Goal: Task Accomplishment & Management: Use online tool/utility

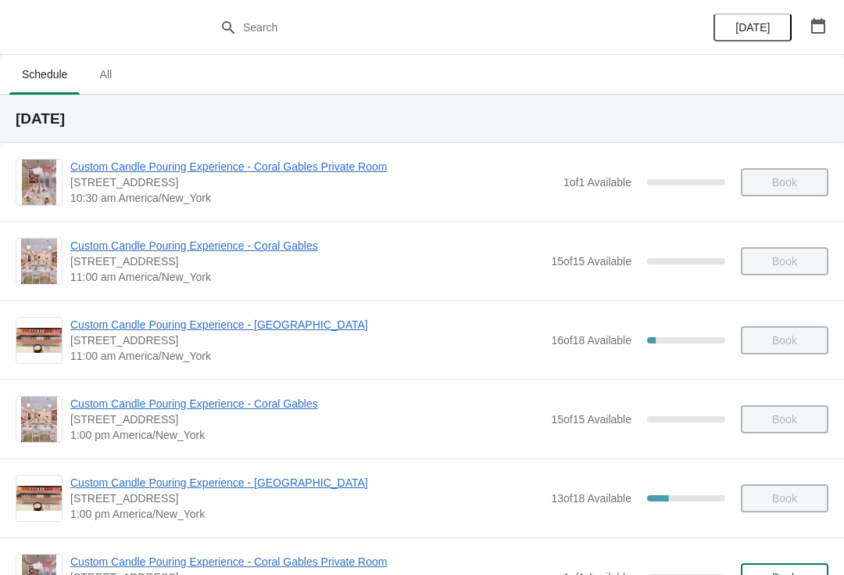
scroll to position [4, 0]
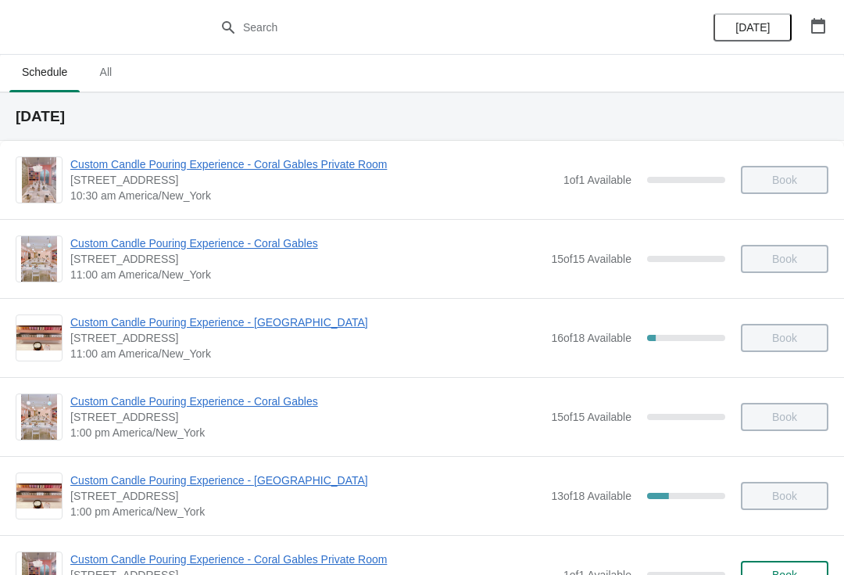
click at [89, 72] on span "All" at bounding box center [105, 72] width 39 height 28
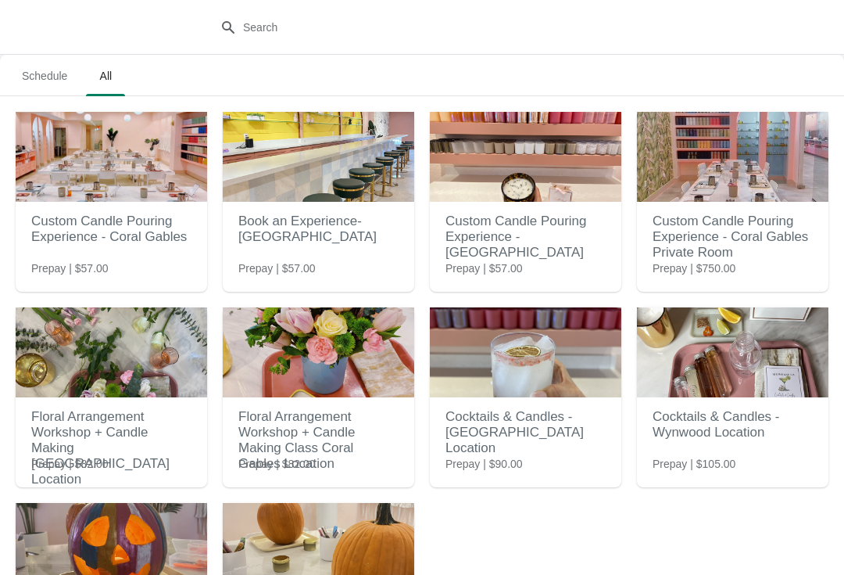
scroll to position [0, 0]
click at [324, 362] on img at bounding box center [319, 352] width 192 height 90
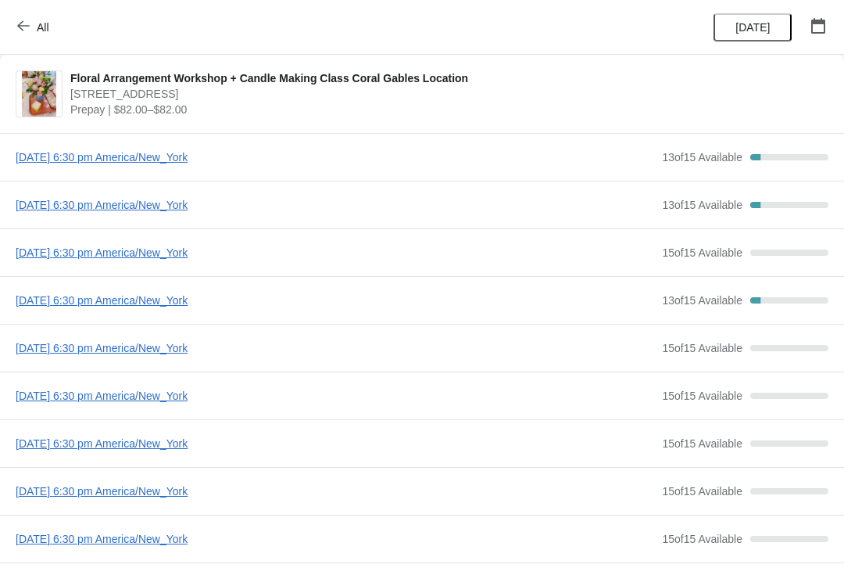
click at [49, 111] on img at bounding box center [39, 93] width 34 height 45
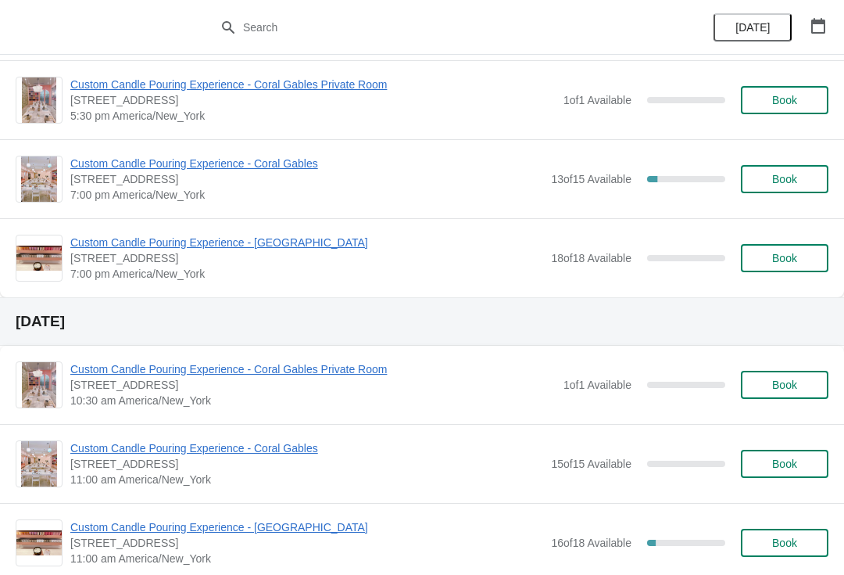
scroll to position [884, 0]
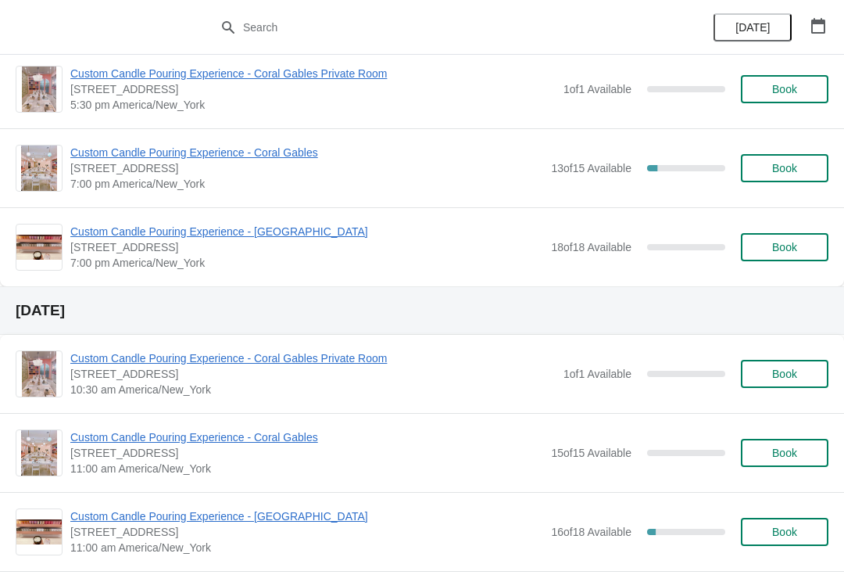
click at [816, 29] on icon "button" at bounding box center [819, 26] width 16 height 16
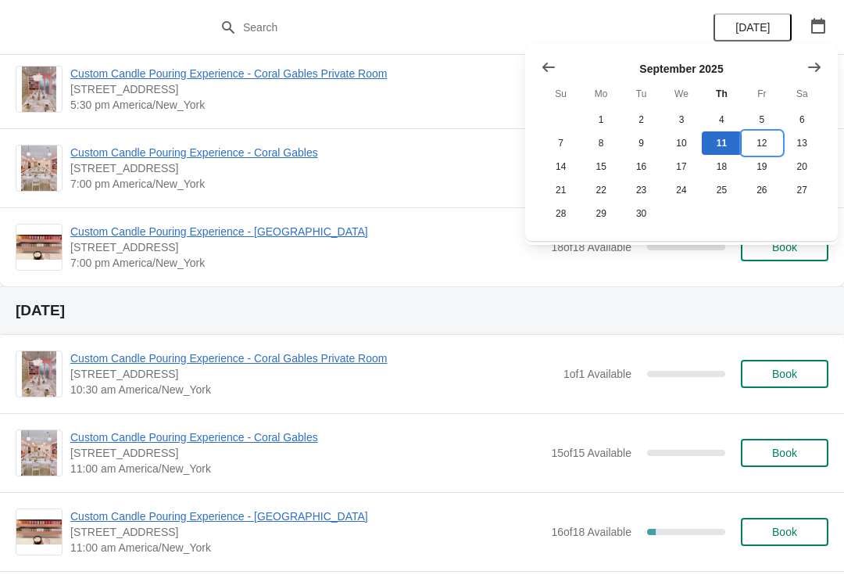
click at [759, 149] on button "12" at bounding box center [762, 142] width 40 height 23
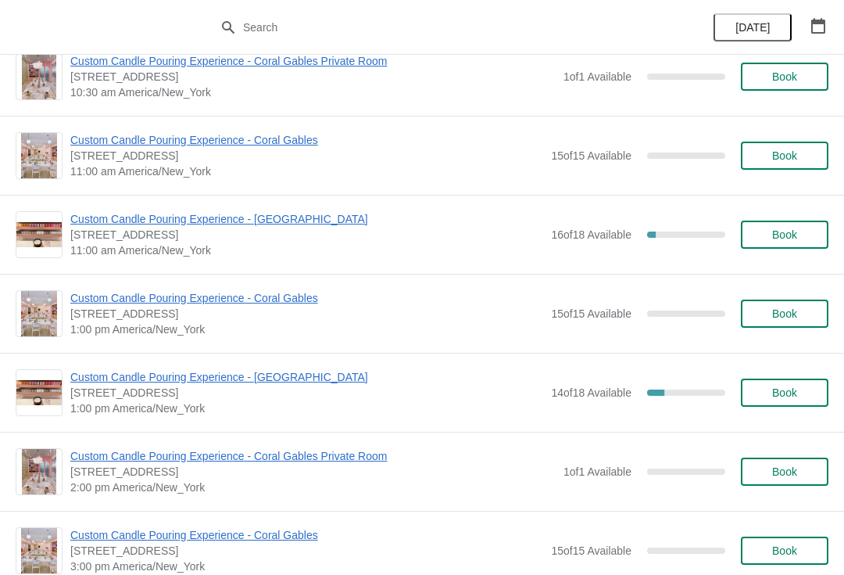
scroll to position [122, 0]
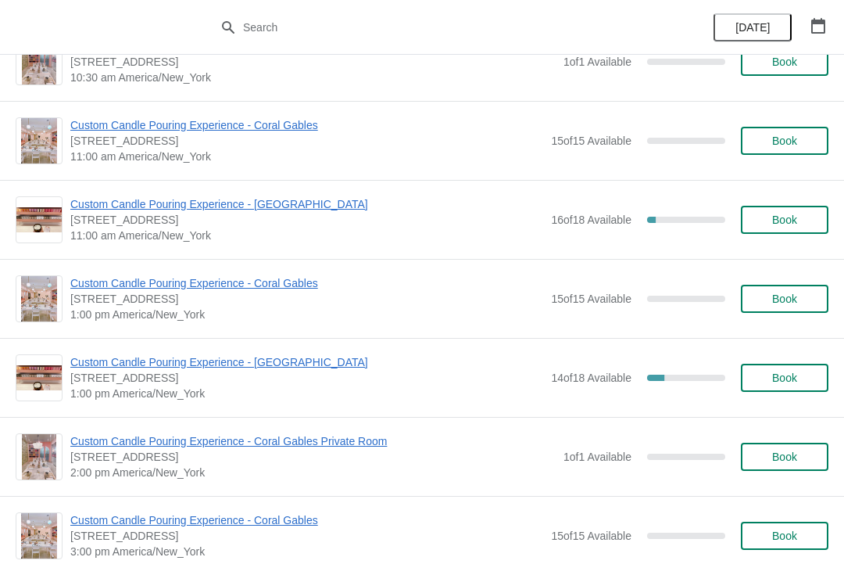
click at [782, 288] on button "Book" at bounding box center [785, 299] width 88 height 28
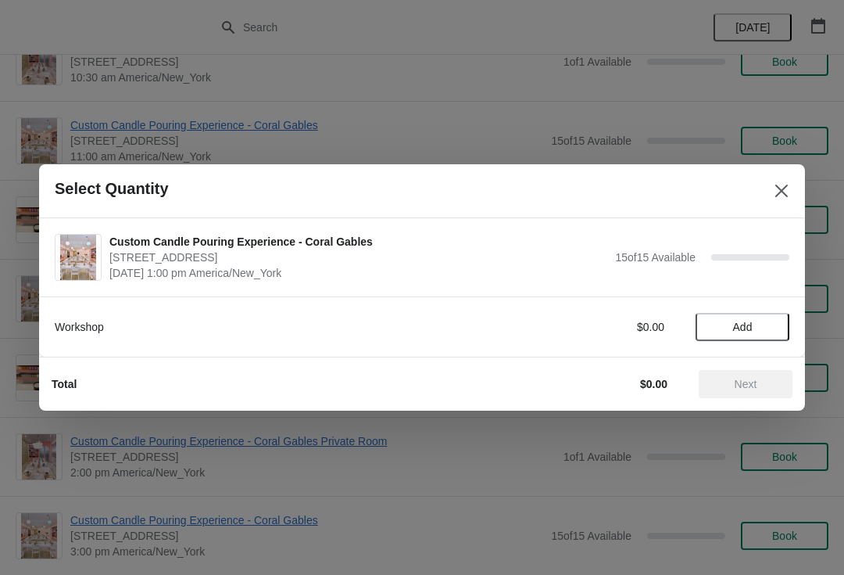
click at [735, 324] on span "Add" at bounding box center [743, 327] width 20 height 13
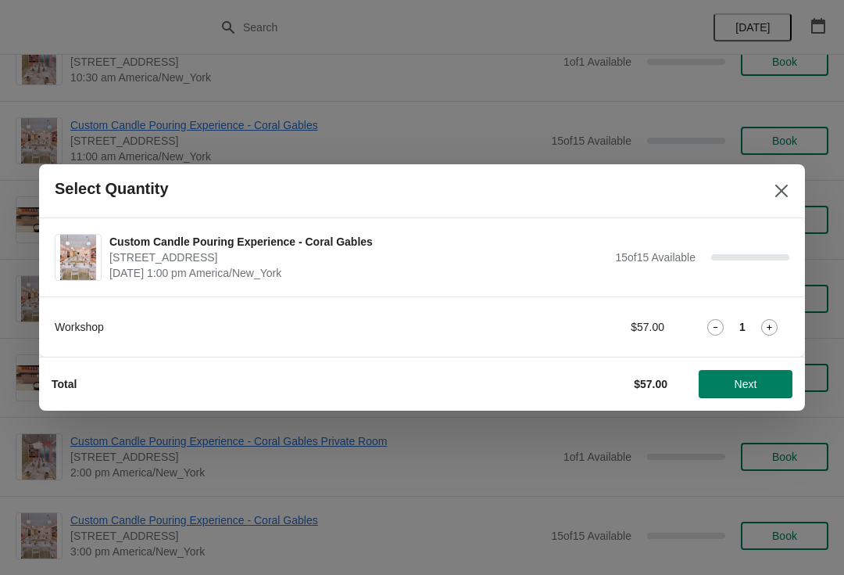
click at [751, 388] on span "Next" at bounding box center [746, 384] width 23 height 13
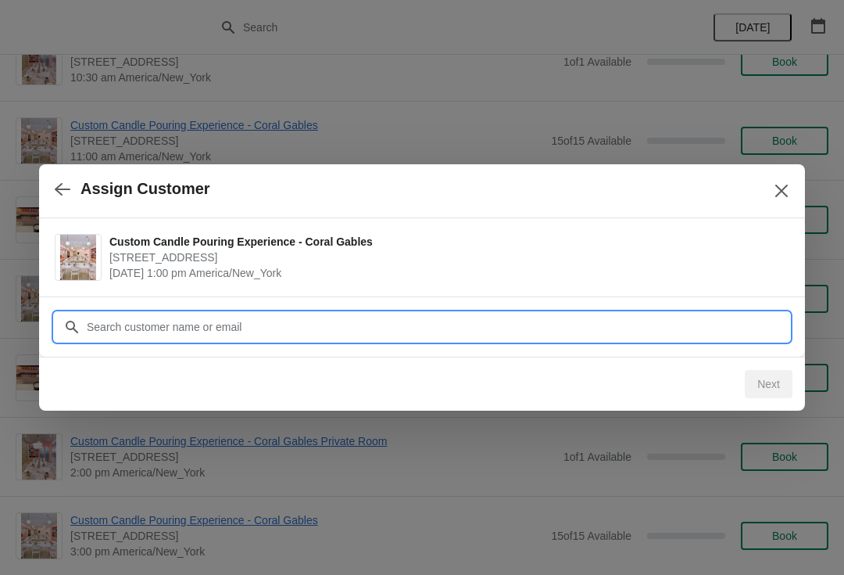
click at [435, 330] on input "Customer" at bounding box center [438, 327] width 704 height 28
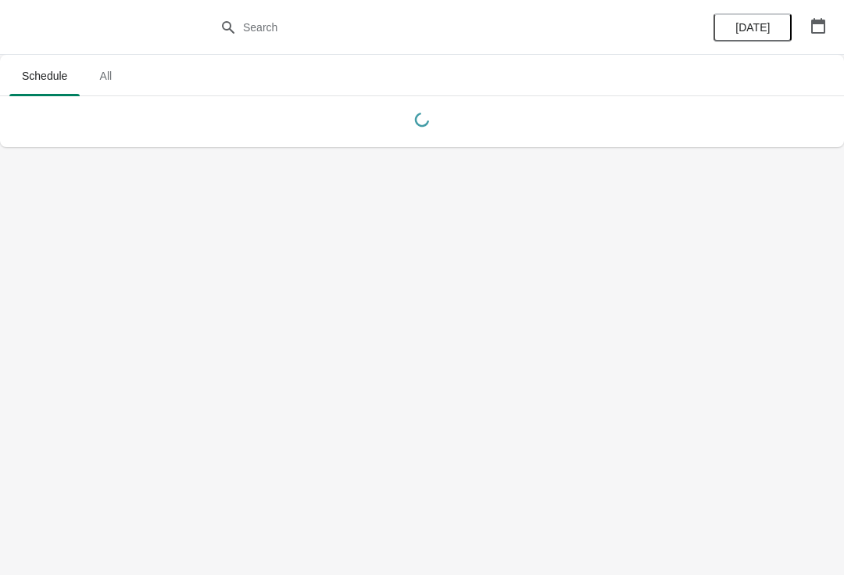
click at [96, 89] on span "All" at bounding box center [105, 76] width 39 height 28
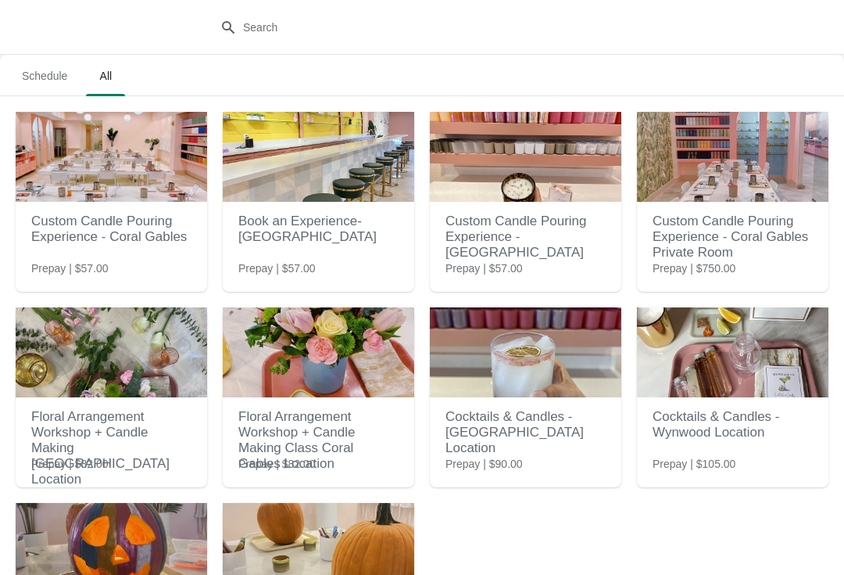
scroll to position [8, 0]
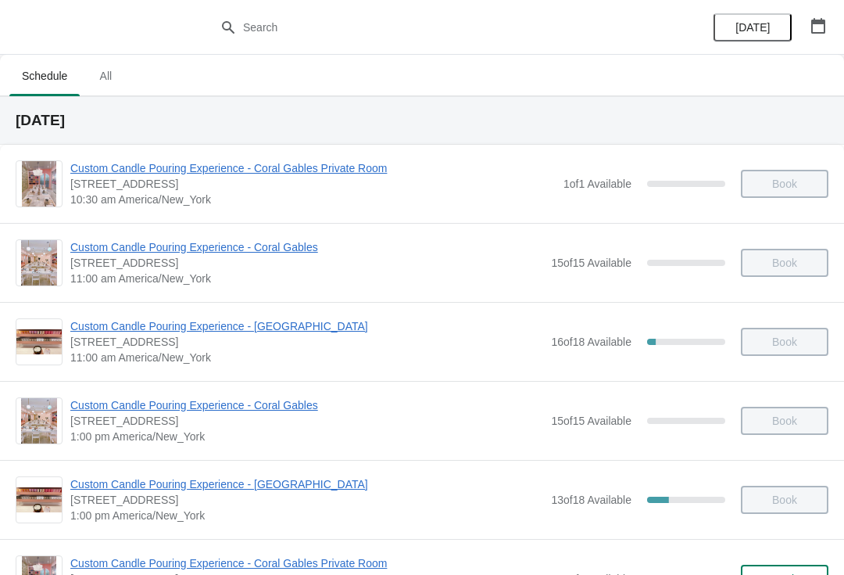
click at [751, 27] on span "[DATE]" at bounding box center [753, 27] width 34 height 13
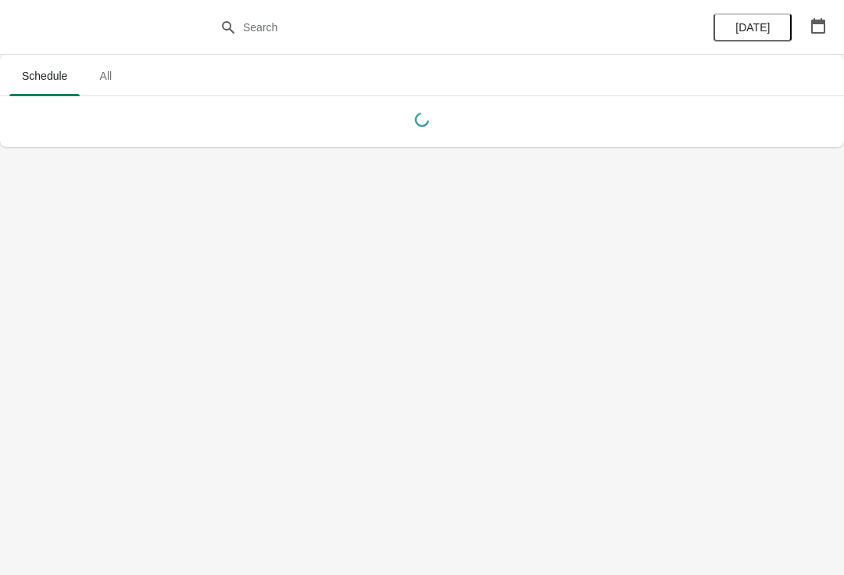
click at [752, 41] on button "[DATE]" at bounding box center [753, 27] width 78 height 28
click at [762, 19] on button "[DATE]" at bounding box center [753, 27] width 78 height 28
click at [832, 27] on button "button" at bounding box center [819, 26] width 28 height 28
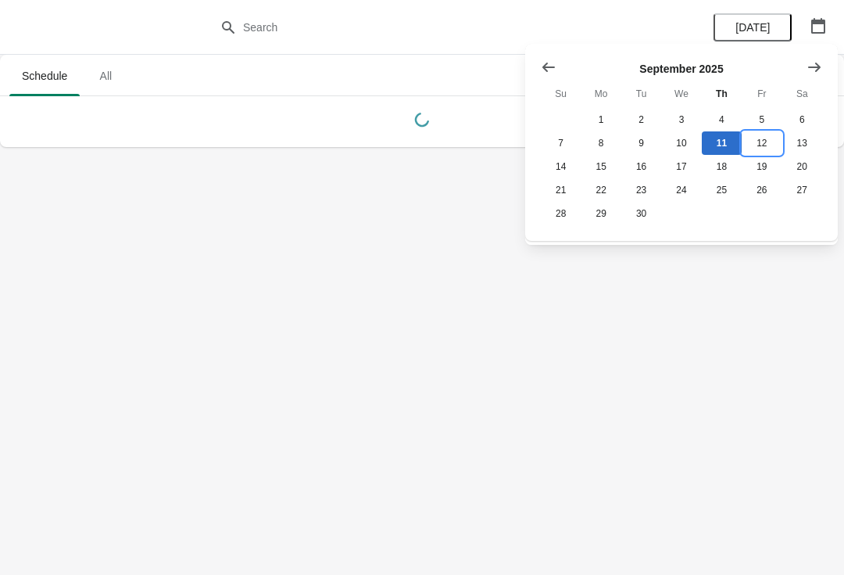
click at [753, 139] on button "12" at bounding box center [762, 142] width 40 height 23
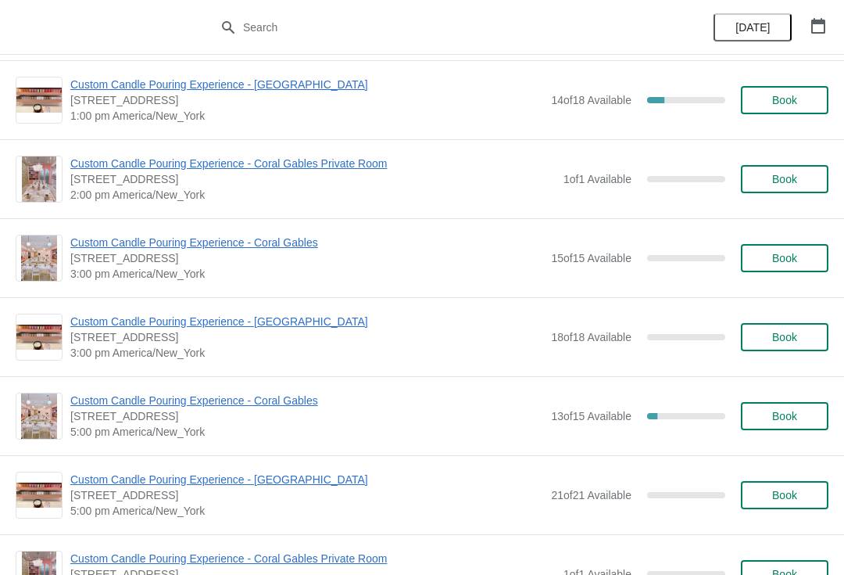
scroll to position [400, 0]
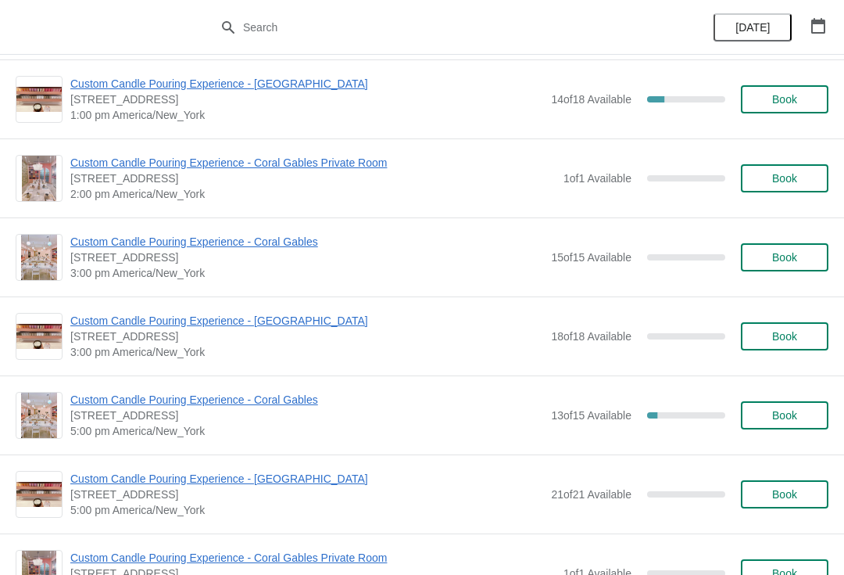
click at [819, 31] on icon "button" at bounding box center [819, 26] width 16 height 16
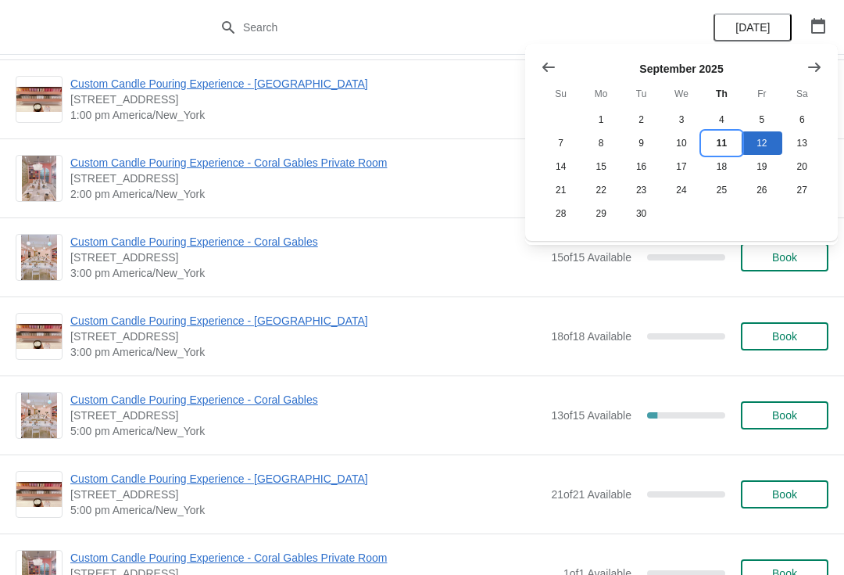
click at [719, 143] on button "11" at bounding box center [722, 142] width 40 height 23
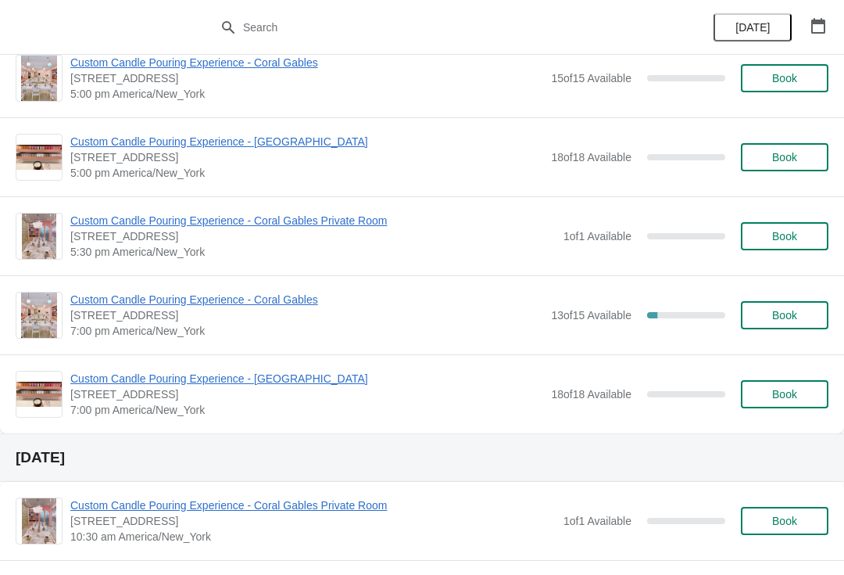
scroll to position [715, 0]
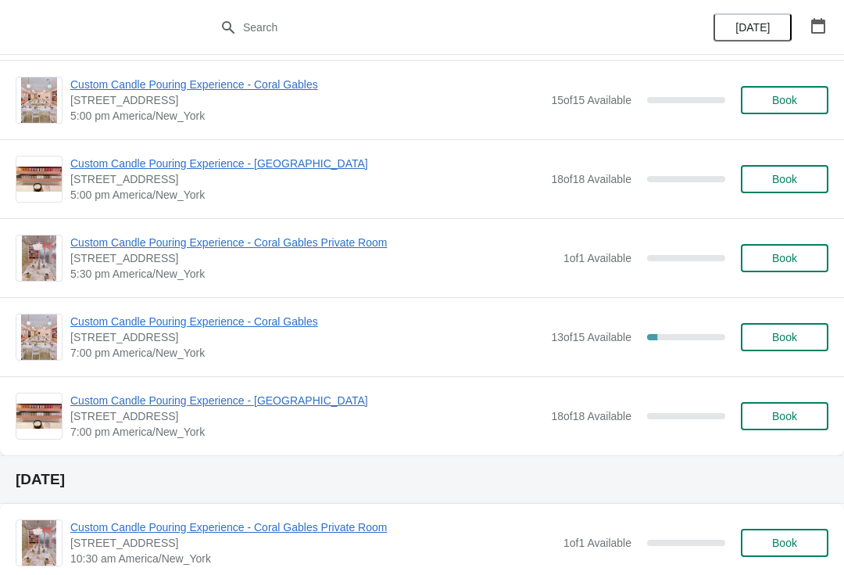
click at [762, 345] on button "Book" at bounding box center [785, 337] width 88 height 28
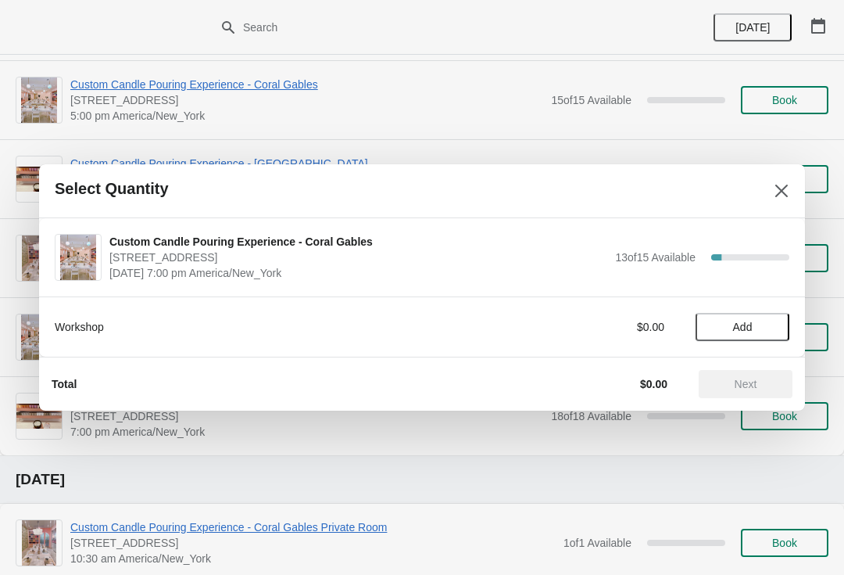
click at [780, 195] on icon "Close" at bounding box center [782, 191] width 16 height 16
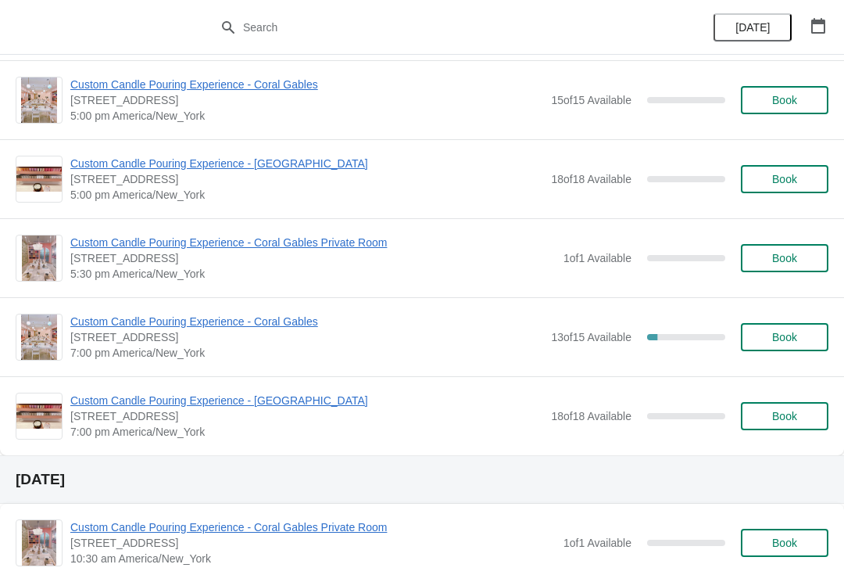
click at [232, 328] on span "Custom Candle Pouring Experience - Coral Gables" at bounding box center [306, 322] width 473 height 16
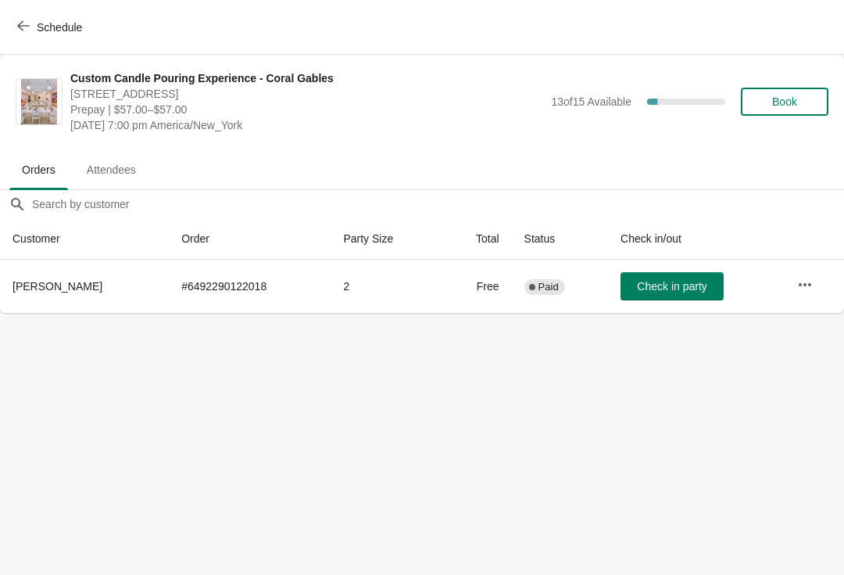
scroll to position [0, 0]
click at [801, 283] on icon "button" at bounding box center [806, 285] width 16 height 16
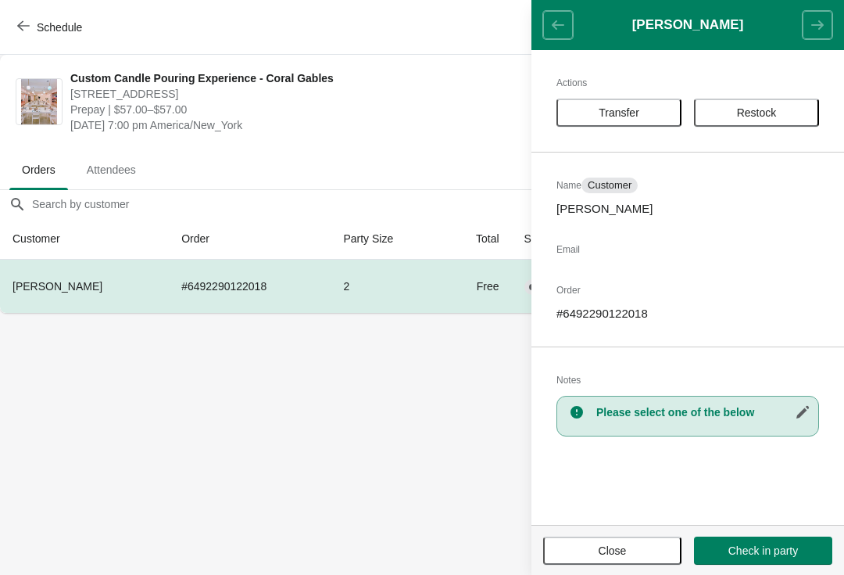
click at [651, 114] on span "Transfer" at bounding box center [619, 112] width 97 height 13
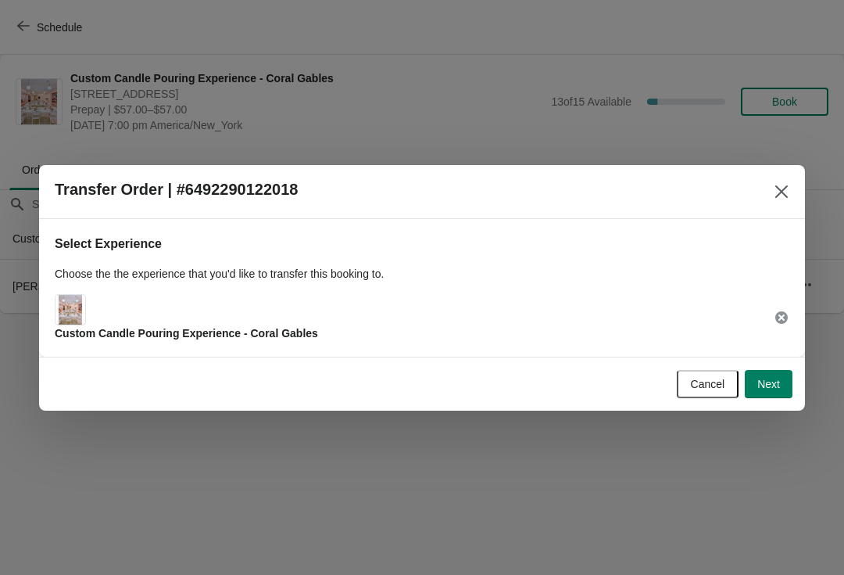
click at [771, 378] on span "Next" at bounding box center [769, 384] width 23 height 13
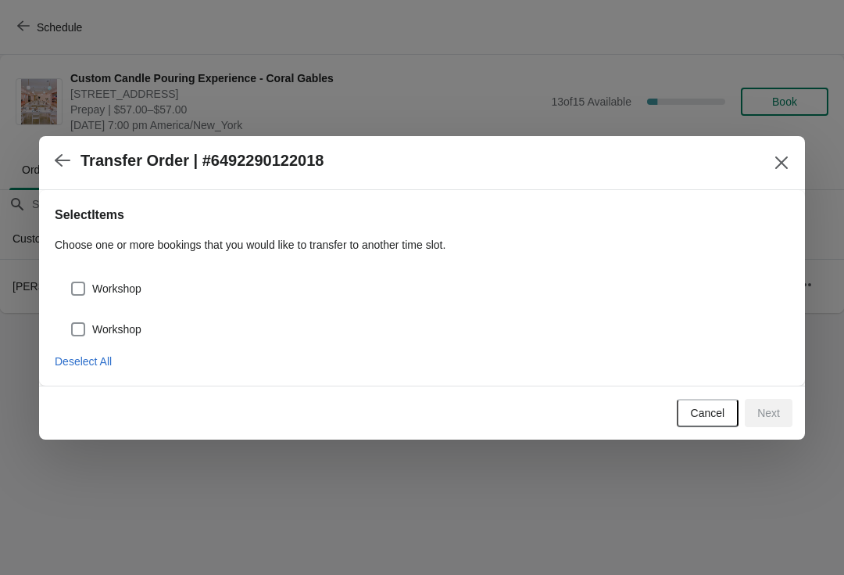
click at [91, 281] on label "Workshop" at bounding box center [105, 289] width 71 height 22
click at [72, 281] on input "Workshop" at bounding box center [71, 281] width 1 height 1
checkbox input "true"
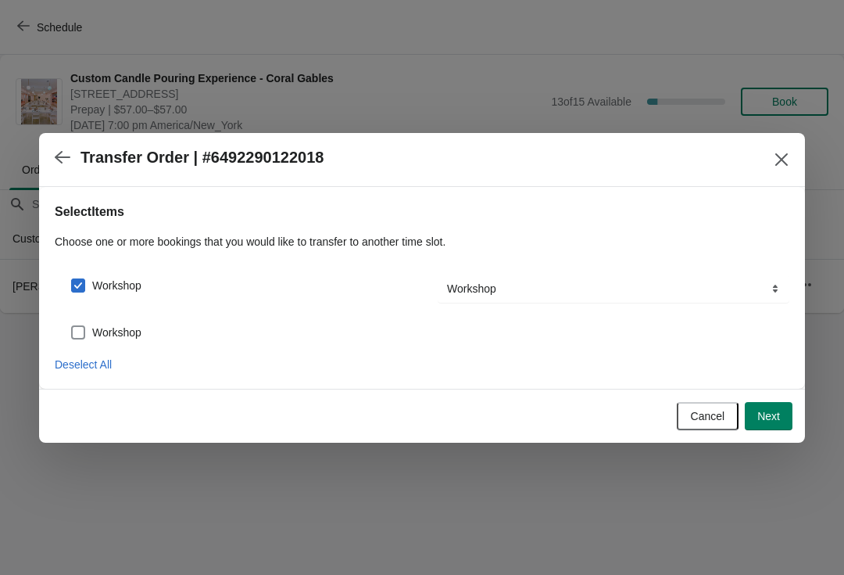
click at [83, 328] on span at bounding box center [78, 332] width 14 height 14
click at [72, 326] on input "Workshop" at bounding box center [71, 325] width 1 height 1
checkbox input "true"
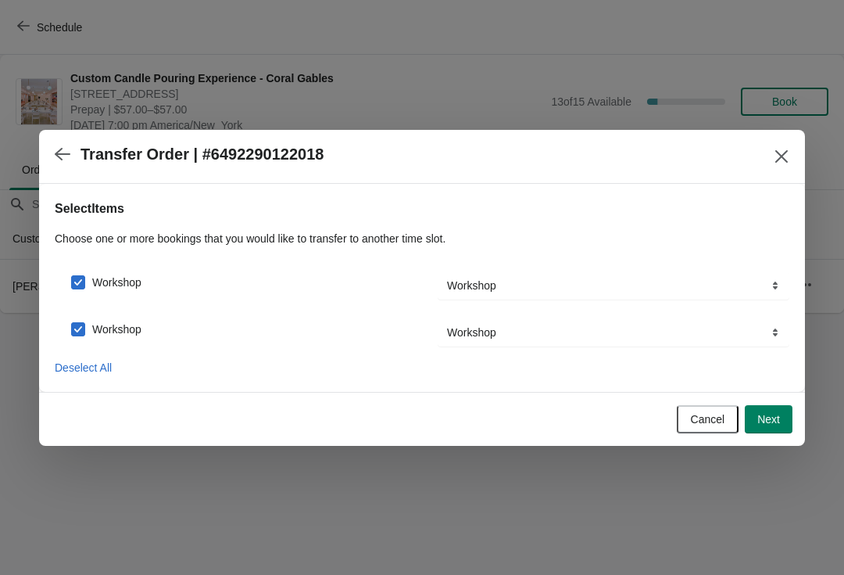
click at [763, 427] on button "Next" at bounding box center [769, 419] width 48 height 28
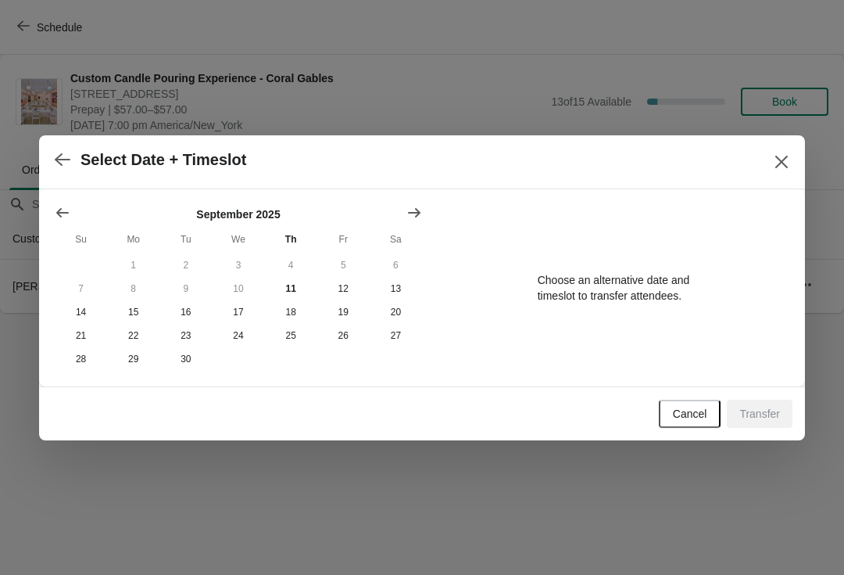
click at [419, 205] on icon "Show next month, October 2025" at bounding box center [415, 213] width 16 height 16
click at [59, 212] on icon "Show previous month, September 2025" at bounding box center [62, 212] width 13 height 9
click at [403, 279] on button "13" at bounding box center [396, 288] width 52 height 23
